Goal: Task Accomplishment & Management: Manage account settings

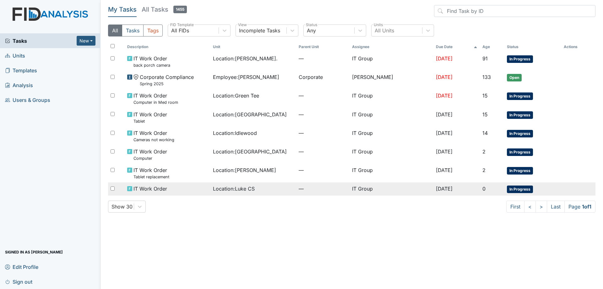
click at [254, 190] on span "Location : Luke CS" at bounding box center [234, 189] width 42 height 8
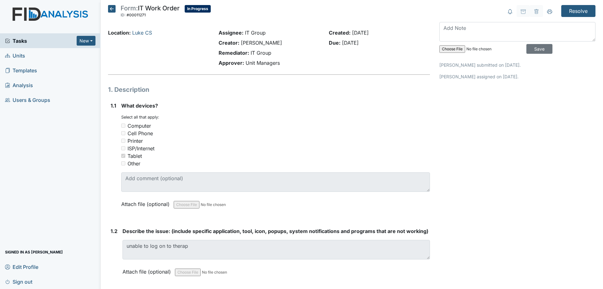
click at [62, 42] on span "Tasks" at bounding box center [41, 41] width 72 height 8
